Goal: Information Seeking & Learning: Learn about a topic

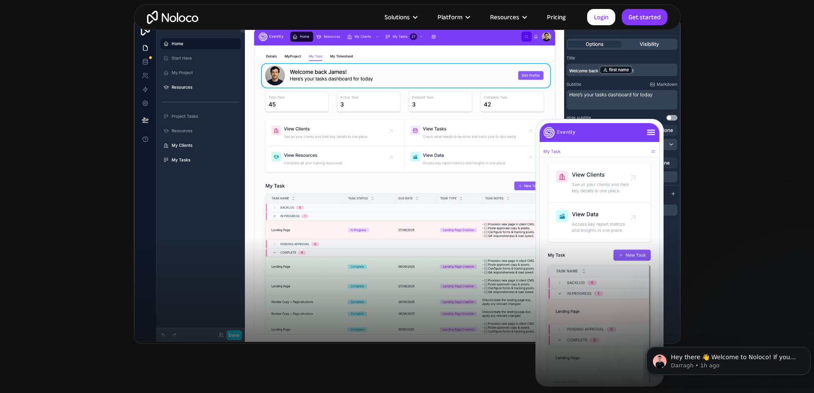
scroll to position [256, 0]
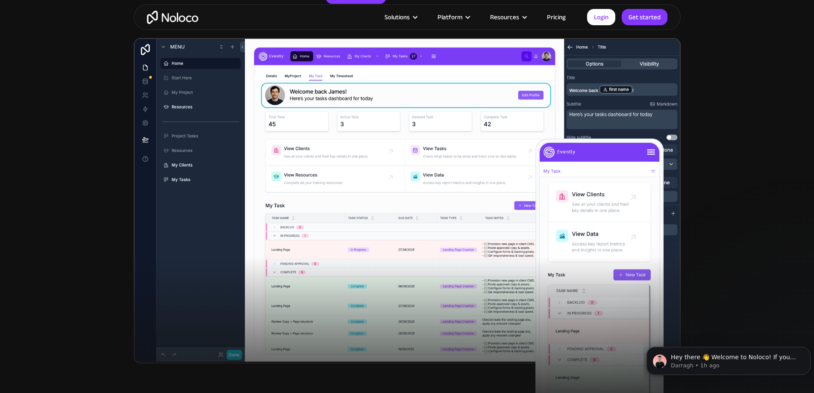
click at [79, 224] on section "New: Connect Noloco to Stripe Custom No-Code Business Apps Platform Flexible Bu…" at bounding box center [407, 86] width 814 height 684
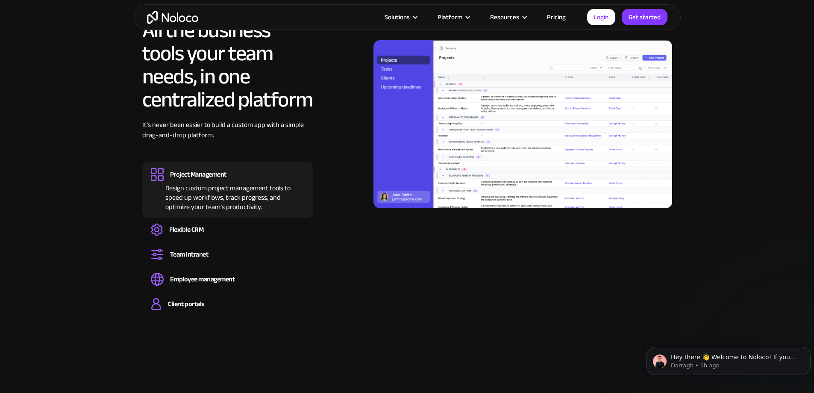
scroll to position [812, 0]
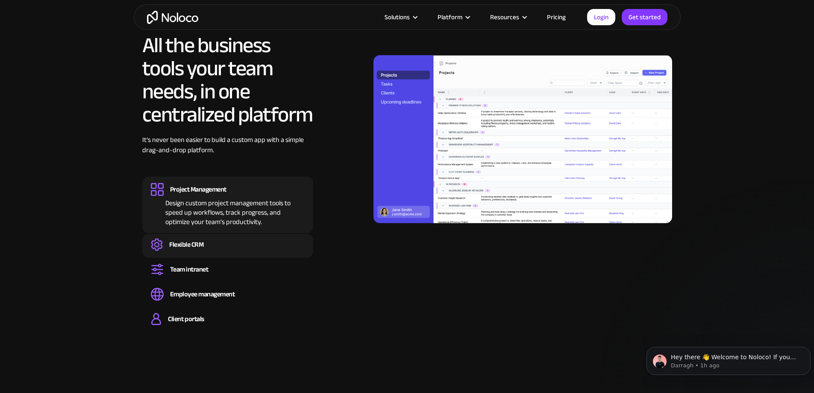
click at [200, 249] on div "Flexible CRM" at bounding box center [186, 244] width 34 height 9
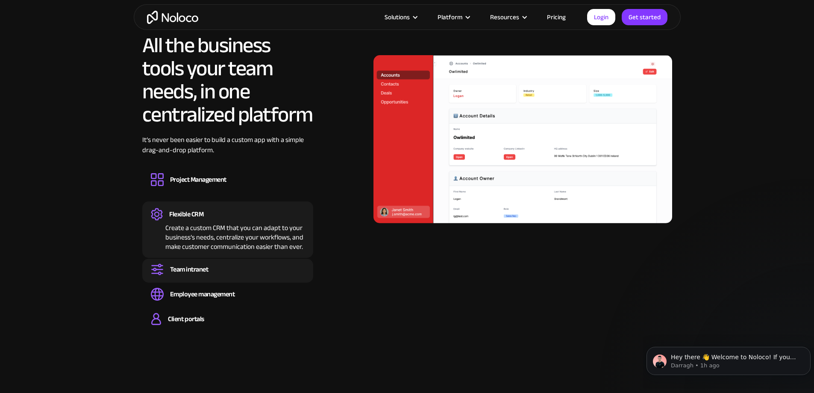
click at [196, 282] on div "Team intranet Set up a central space for your team to collaborate, share inform…" at bounding box center [227, 271] width 171 height 24
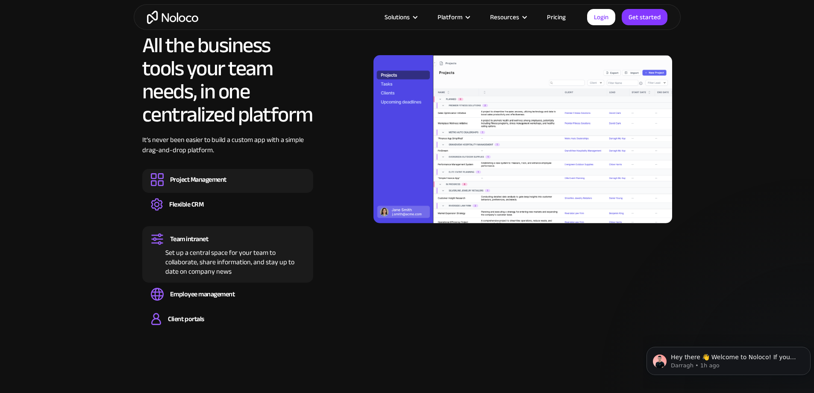
click at [196, 184] on div "Project Management" at bounding box center [198, 179] width 56 height 9
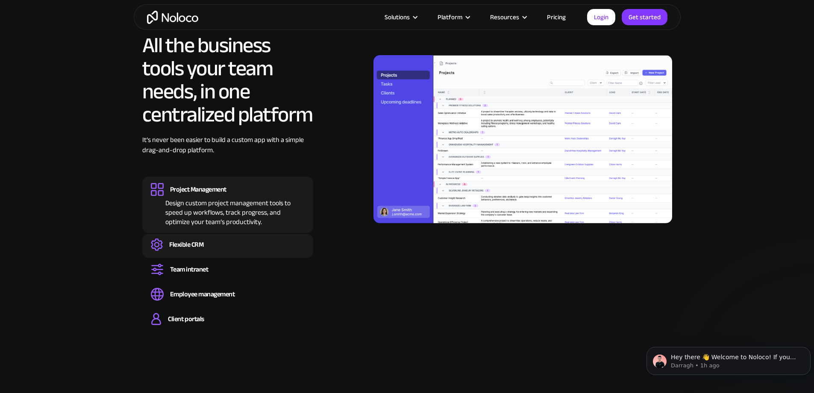
click at [193, 249] on div "Flexible CRM" at bounding box center [186, 244] width 34 height 9
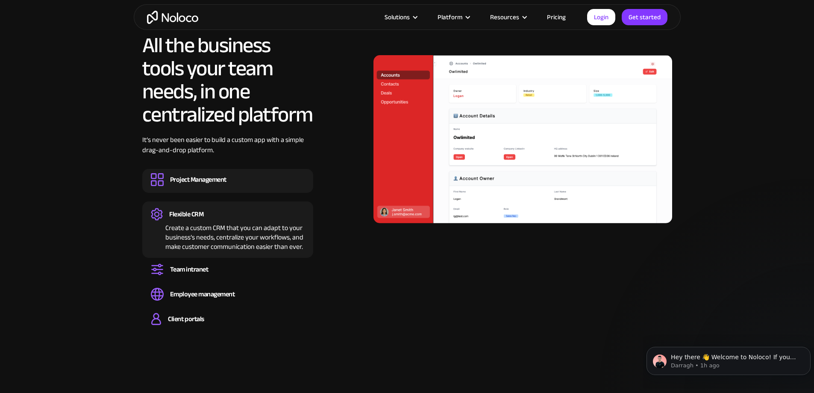
click at [191, 184] on div "Project Management" at bounding box center [198, 179] width 56 height 9
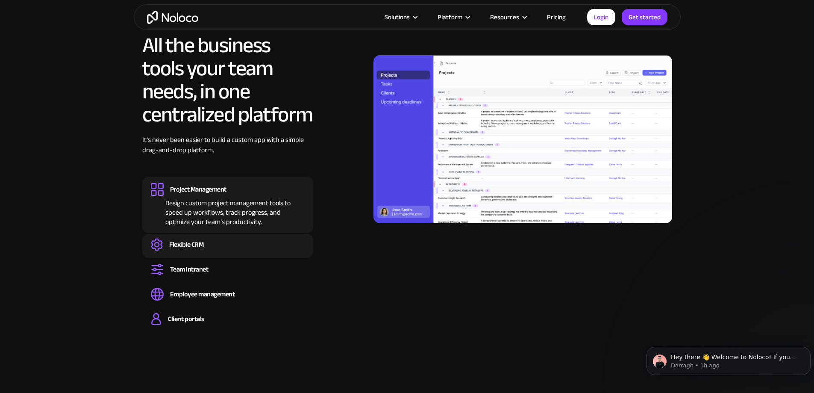
click at [203, 249] on div "Flexible CRM" at bounding box center [186, 244] width 34 height 9
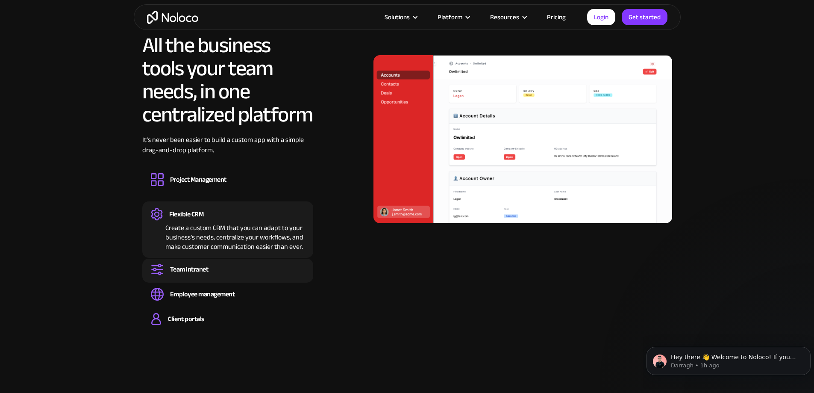
click at [204, 274] on div "Team intranet" at bounding box center [189, 269] width 38 height 9
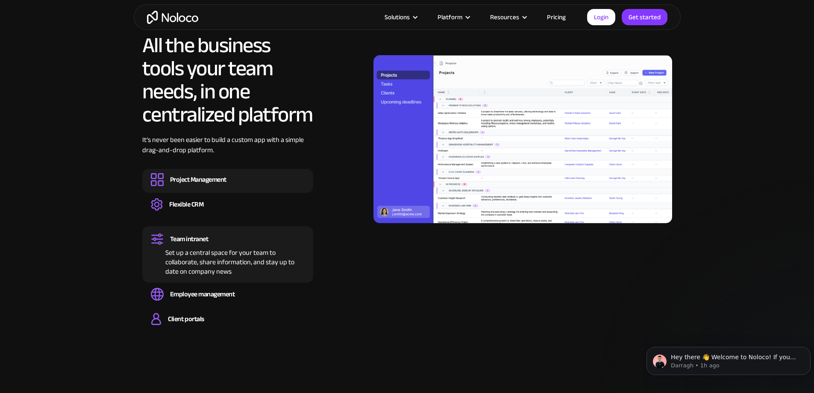
click at [203, 188] on div "Design custom project management tools to speed up workflows, track progress, a…" at bounding box center [228, 187] width 154 height 3
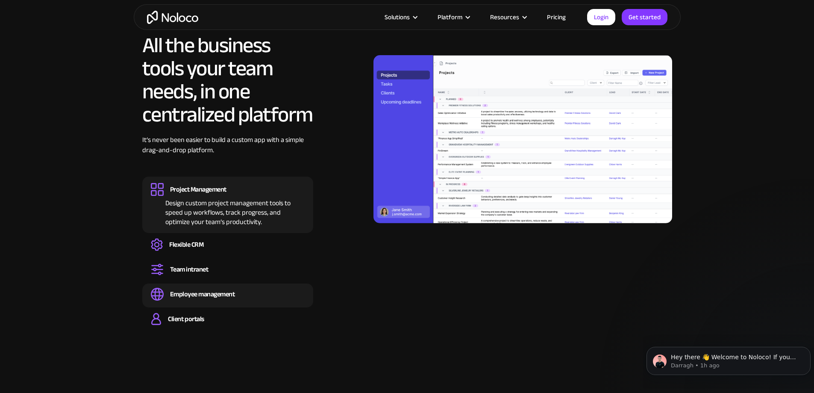
click at [201, 299] on div "Employee management" at bounding box center [202, 293] width 65 height 9
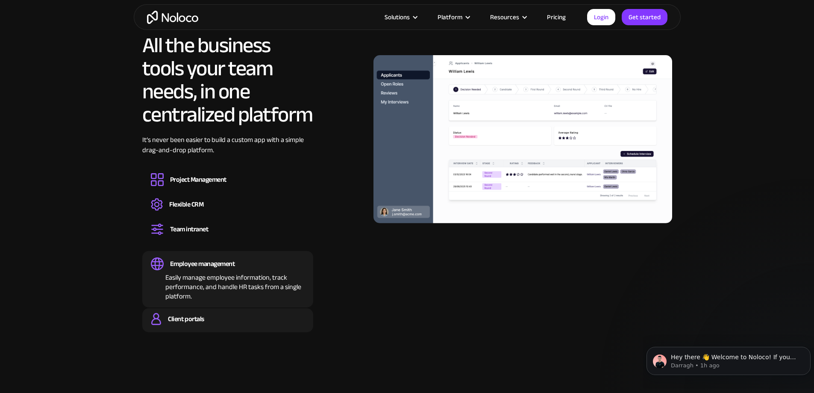
click at [194, 323] on div "Client portals" at bounding box center [186, 318] width 36 height 9
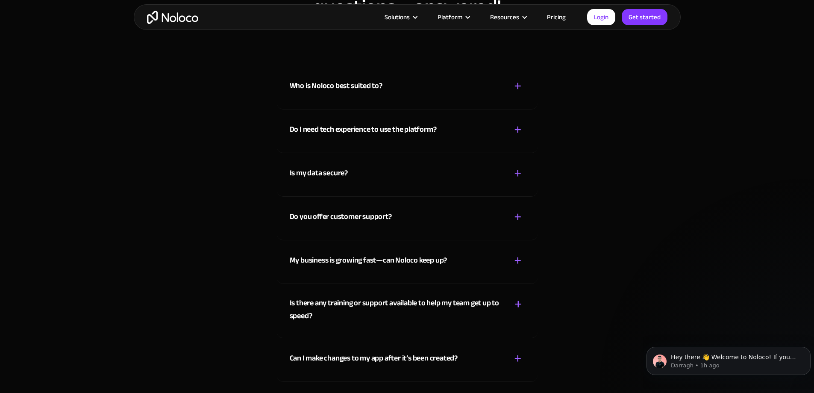
scroll to position [4361, 0]
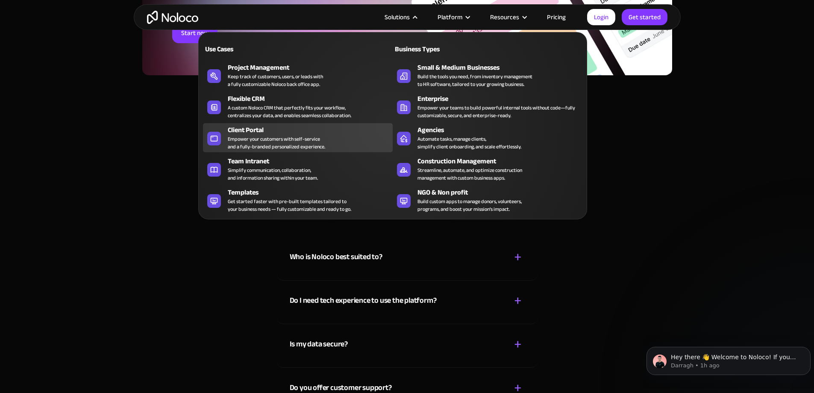
click at [255, 142] on div "Empower your customers with self-service and a fully-branded personalized exper…" at bounding box center [276, 142] width 97 height 15
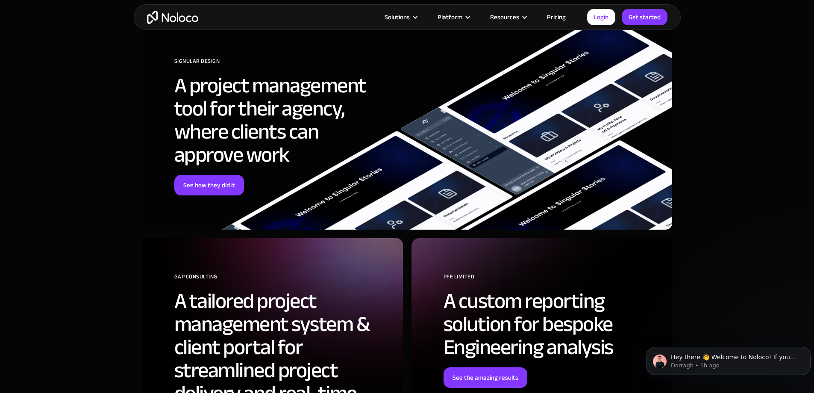
scroll to position [2778, 0]
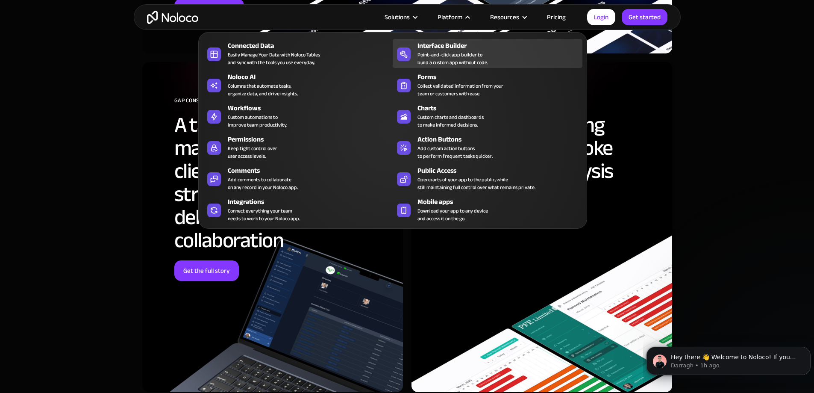
click at [444, 61] on div "Point-and-click app builder to build a custom app without code." at bounding box center [452, 58] width 71 height 15
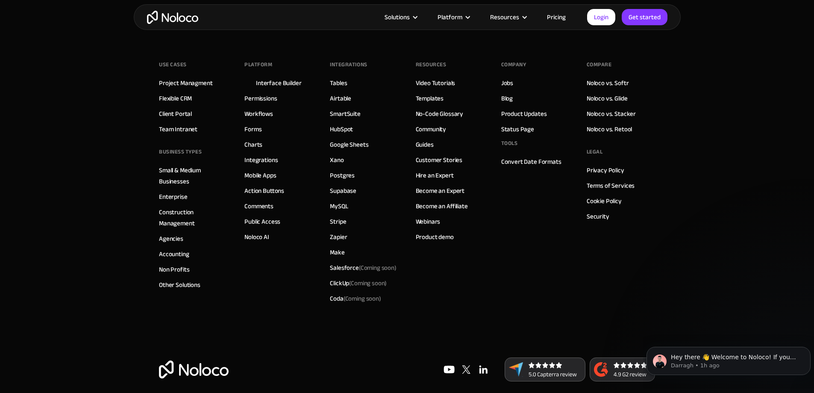
scroll to position [2964, 0]
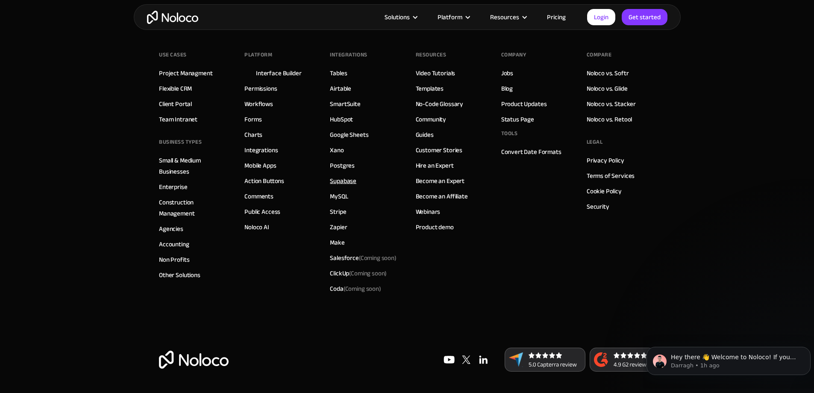
click at [340, 178] on link "Supabase" at bounding box center [343, 180] width 26 height 11
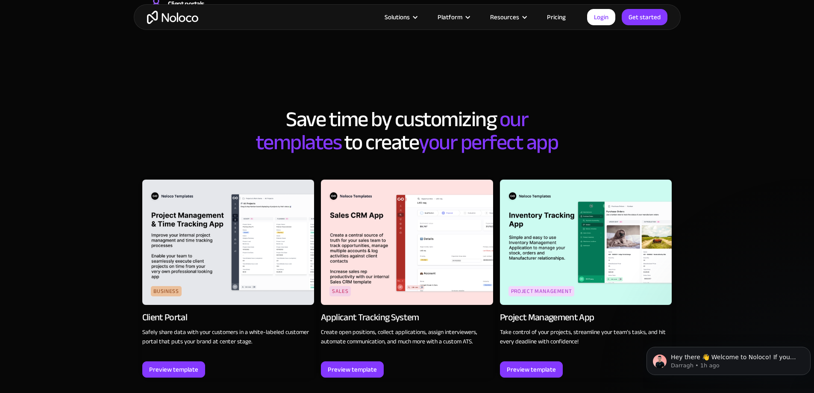
scroll to position [1026, 0]
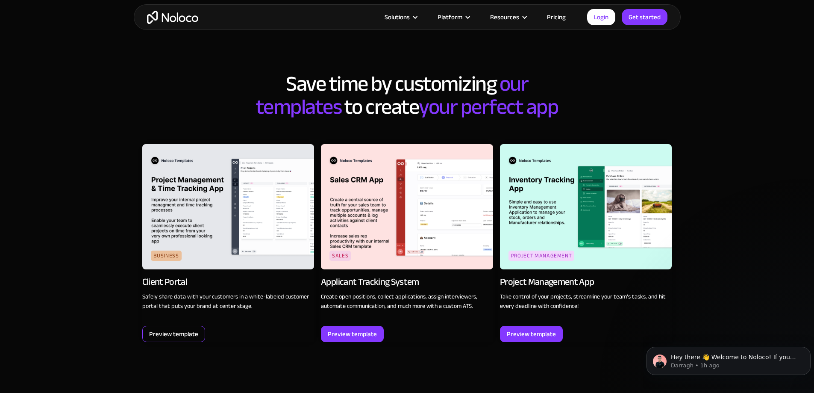
click at [162, 333] on div "Preview template" at bounding box center [173, 333] width 49 height 11
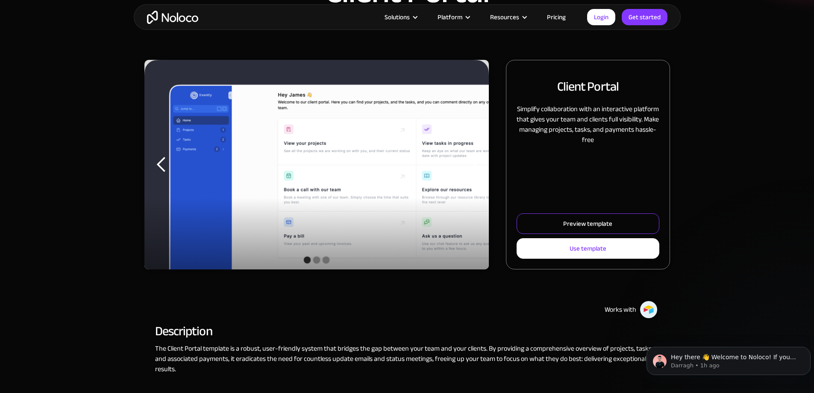
click at [584, 229] on div "Preview template" at bounding box center [587, 223] width 49 height 11
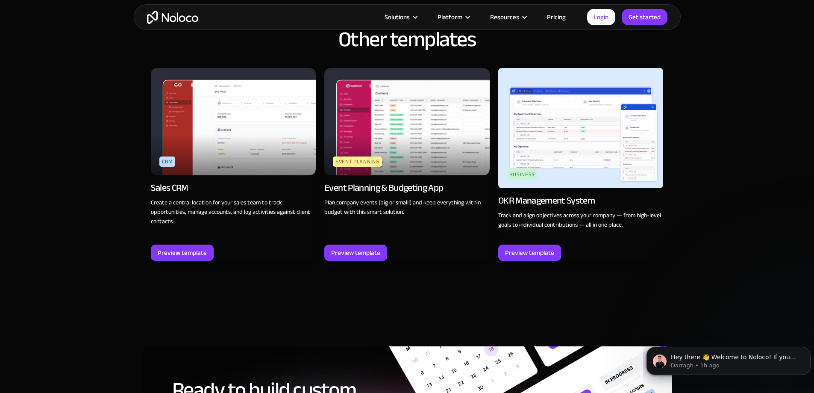
scroll to position [1098, 0]
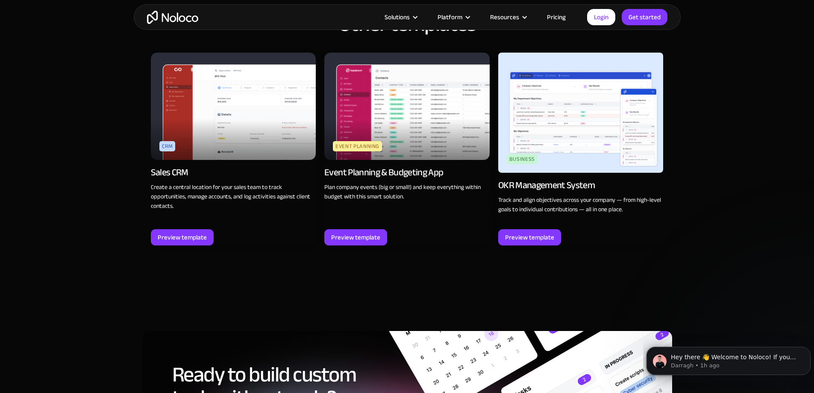
click at [731, 88] on div "Other templates CRM Sales CRM Create a central location for your sales team to …" at bounding box center [407, 135] width 814 height 297
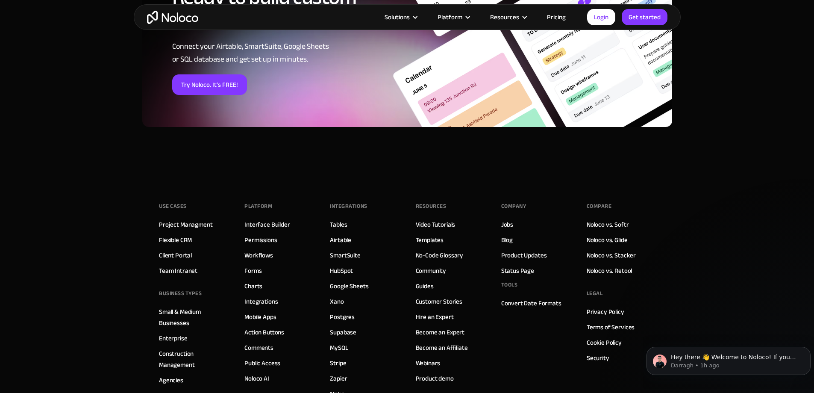
scroll to position [1659, 0]
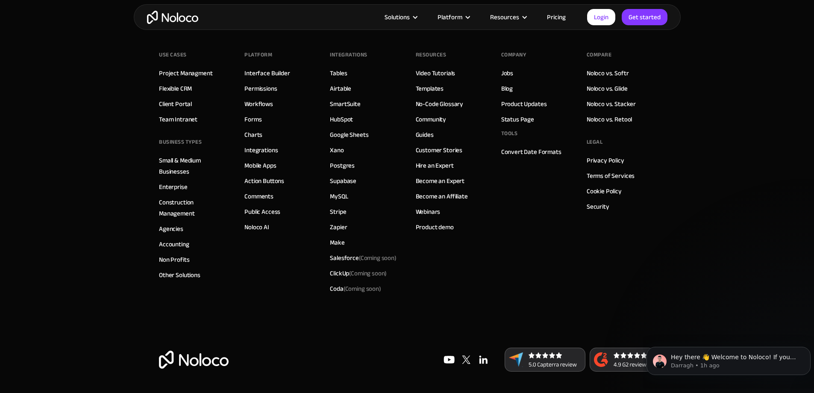
click at [558, 12] on link "Pricing" at bounding box center [556, 17] width 40 height 11
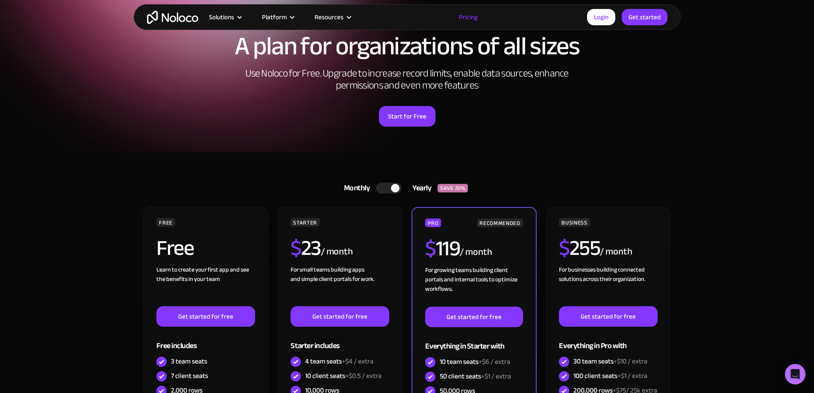
scroll to position [128, 0]
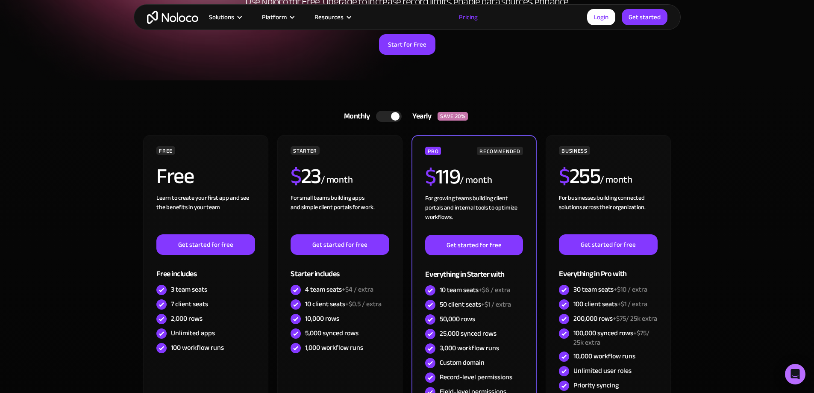
click at [391, 120] on div at bounding box center [389, 116] width 26 height 11
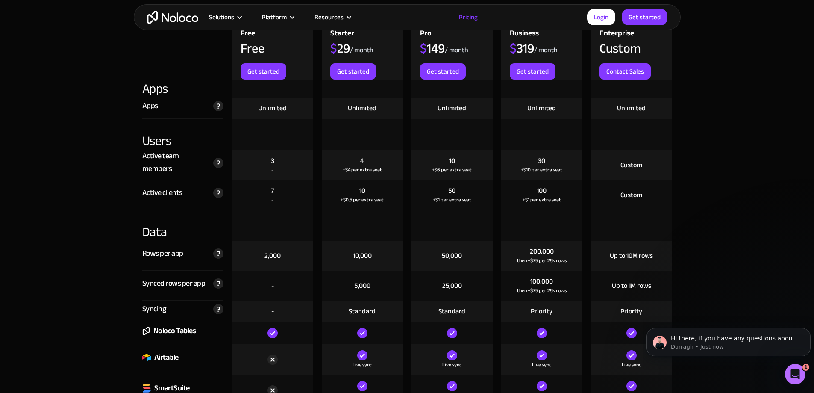
scroll to position [983, 0]
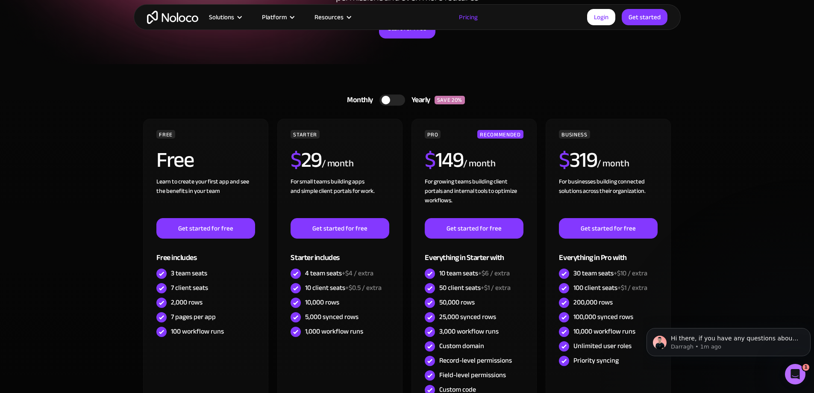
scroll to position [85, 0]
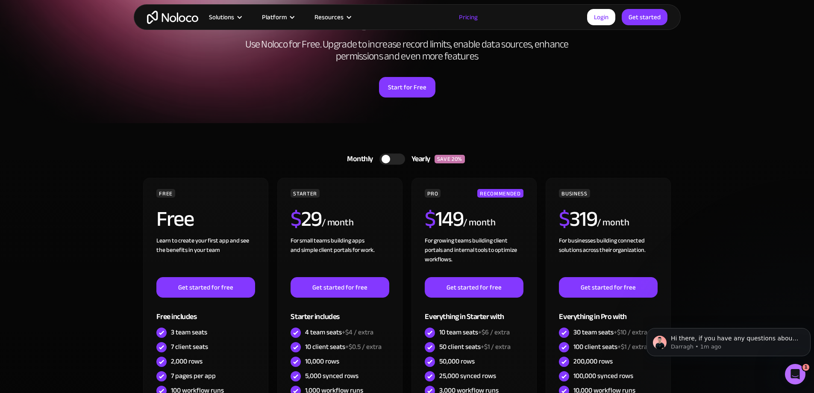
click at [812, 108] on section "A plan for organizations of all sizes Use Noloco for Free. Upgrade to increase …" at bounding box center [407, 19] width 814 height 209
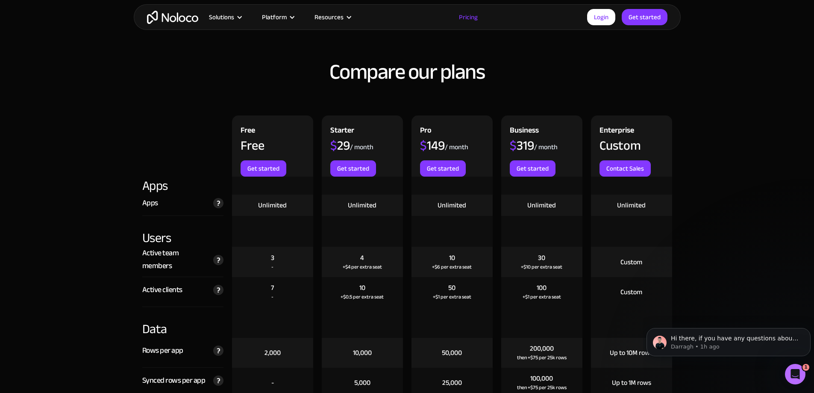
scroll to position [897, 0]
